Goal: Task Accomplishment & Management: Use online tool/utility

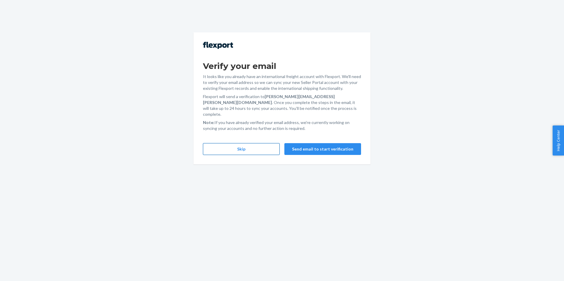
click at [242, 143] on button "Skip" at bounding box center [241, 149] width 77 height 12
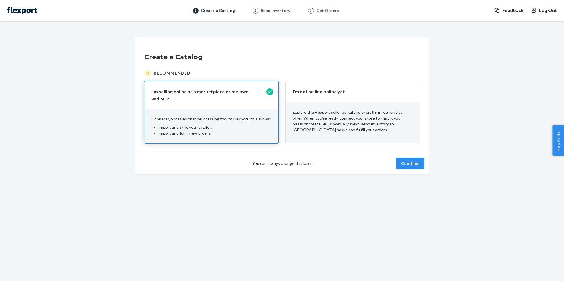
click at [402, 86] on div "I'm not selling online yet" at bounding box center [353, 91] width 134 height 21
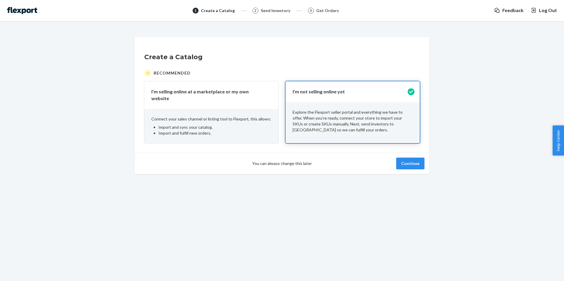
click at [406, 166] on div "You can always change this later Continue" at bounding box center [282, 164] width 294 height 22
click at [411, 162] on button "Continue" at bounding box center [410, 164] width 28 height 12
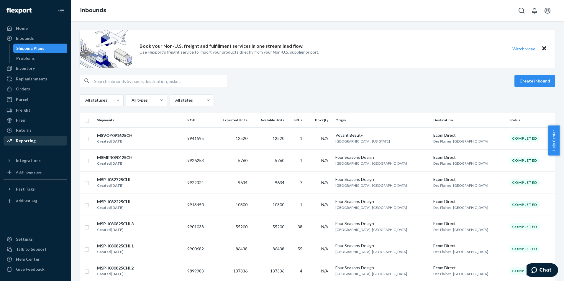
click at [34, 140] on div "Reporting" at bounding box center [26, 141] width 20 height 6
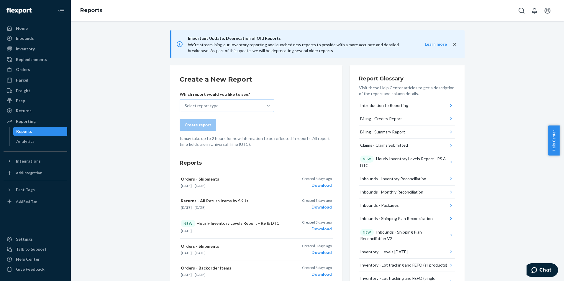
click at [226, 106] on div "Select report type" at bounding box center [221, 106] width 83 height 12
click at [185, 106] on input "Select report type" at bounding box center [185, 106] width 1 height 6
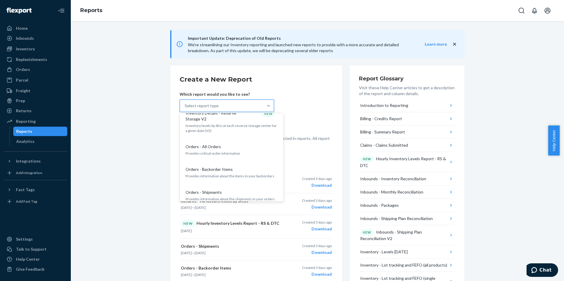
scroll to position [501, 0]
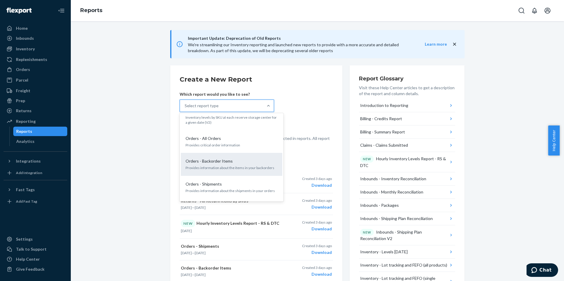
click at [226, 155] on div "Orders - Backorder Items Provides information about the items in your backorders" at bounding box center [231, 164] width 94 height 18
click at [185, 109] on input "option Orders - Backorder Items focused, 20 of 33. 33 results available. Use Up…" at bounding box center [185, 106] width 1 height 6
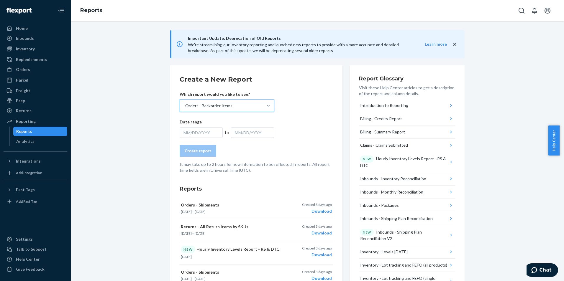
click at [192, 131] on div "MM/DD/YYYY" at bounding box center [201, 132] width 43 height 11
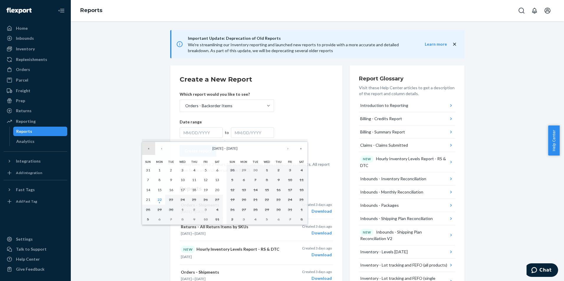
click at [151, 151] on button "«" at bounding box center [148, 148] width 13 height 13
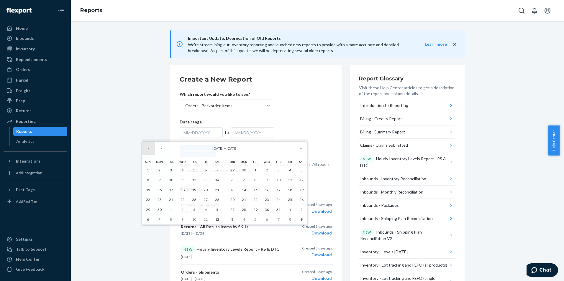
click at [151, 151] on button "«" at bounding box center [148, 148] width 13 height 13
click at [160, 151] on button "‹" at bounding box center [161, 148] width 13 height 13
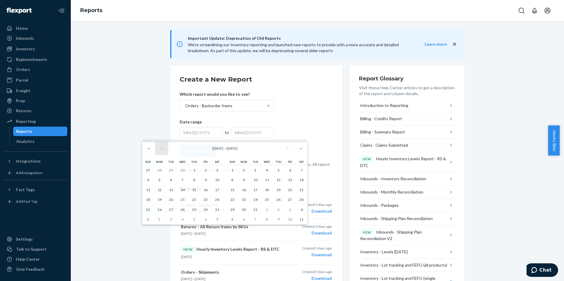
click at [160, 151] on button "‹" at bounding box center [161, 148] width 13 height 13
click at [301, 148] on button "»" at bounding box center [300, 148] width 13 height 13
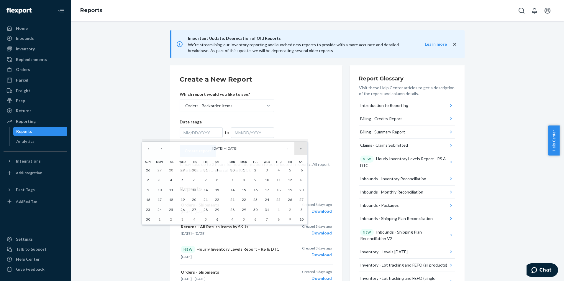
click at [301, 148] on button "»" at bounding box center [300, 148] width 13 height 13
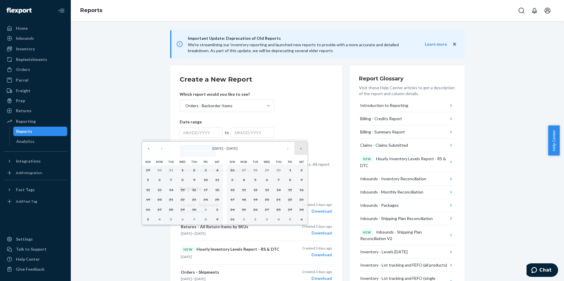
click at [301, 148] on button "»" at bounding box center [300, 148] width 13 height 13
click at [150, 150] on button "«" at bounding box center [148, 148] width 13 height 13
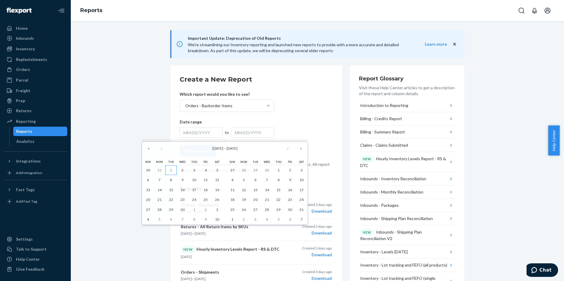
click at [170, 171] on button "1" at bounding box center [171, 170] width 12 height 10
click at [289, 150] on button "›" at bounding box center [287, 148] width 13 height 13
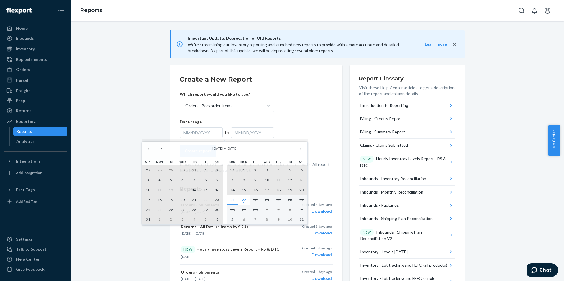
click at [229, 198] on button "21" at bounding box center [233, 200] width 12 height 10
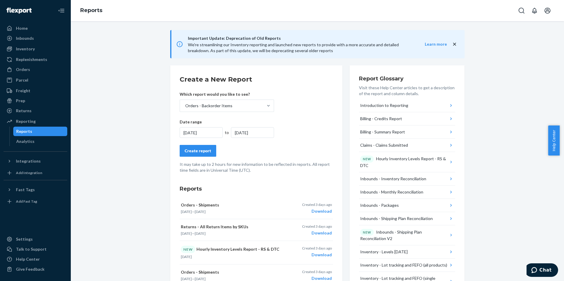
click at [204, 148] on div "Create report" at bounding box center [198, 151] width 27 height 6
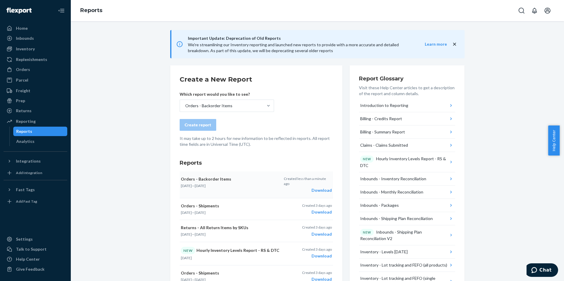
click at [322, 188] on div "Download" at bounding box center [308, 191] width 48 height 6
